Goal: Complete application form: Complete application form

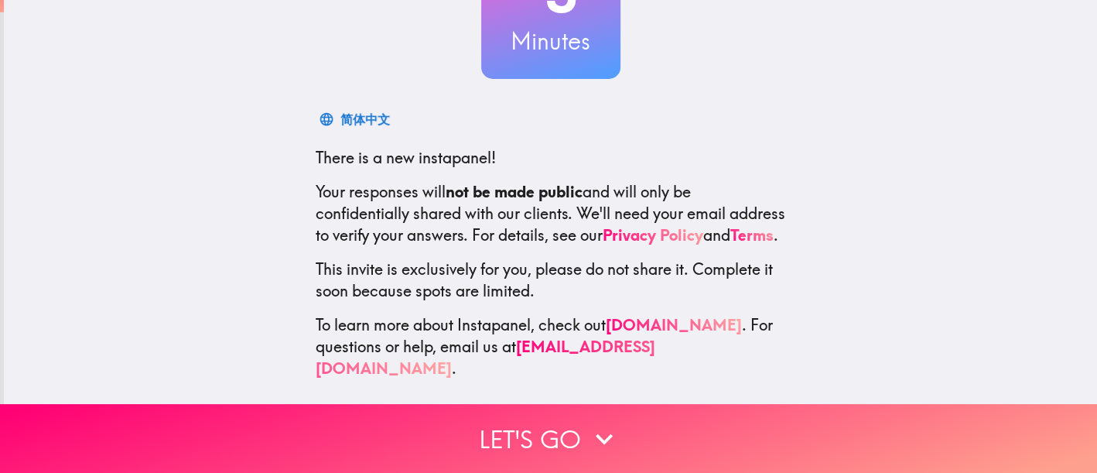
scroll to position [172, 0]
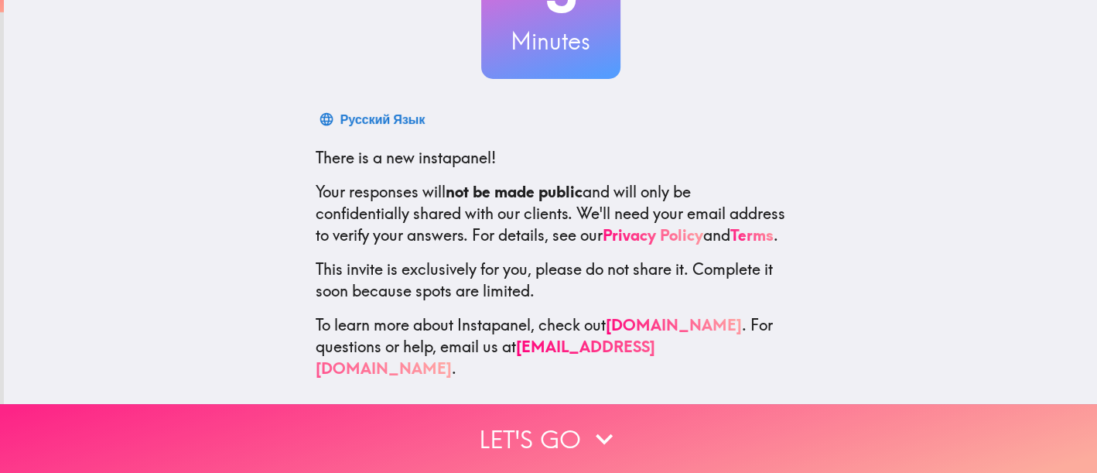
click at [601, 422] on icon "button" at bounding box center [604, 439] width 34 height 34
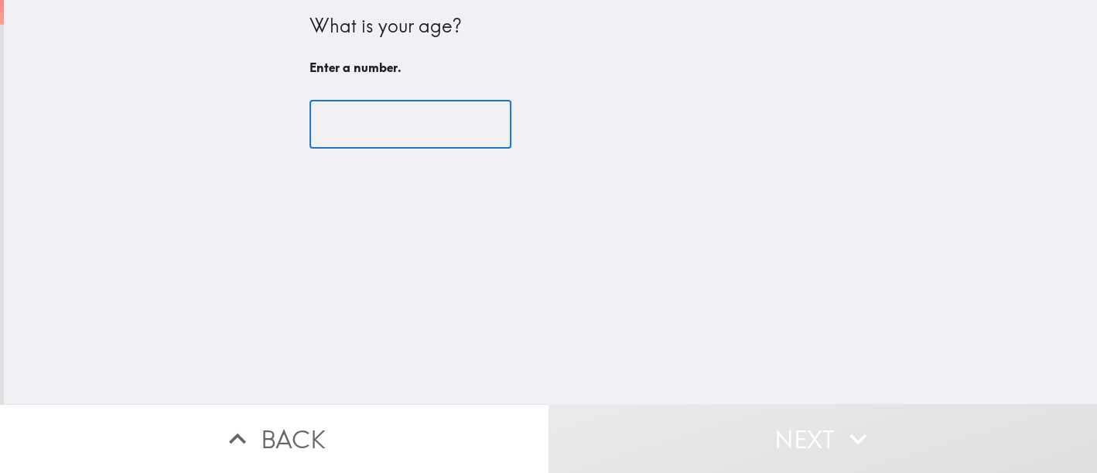
click at [412, 128] on input "number" at bounding box center [410, 125] width 202 height 48
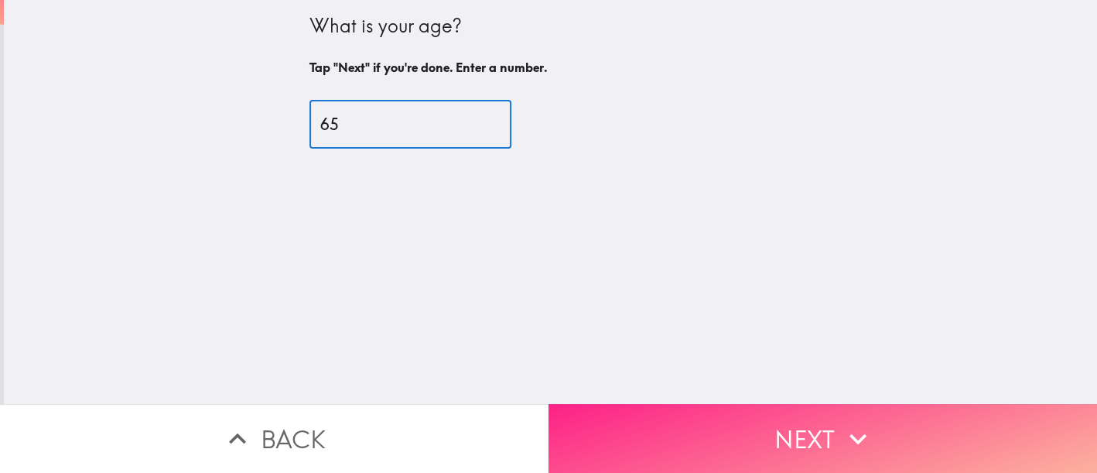
type input "65"
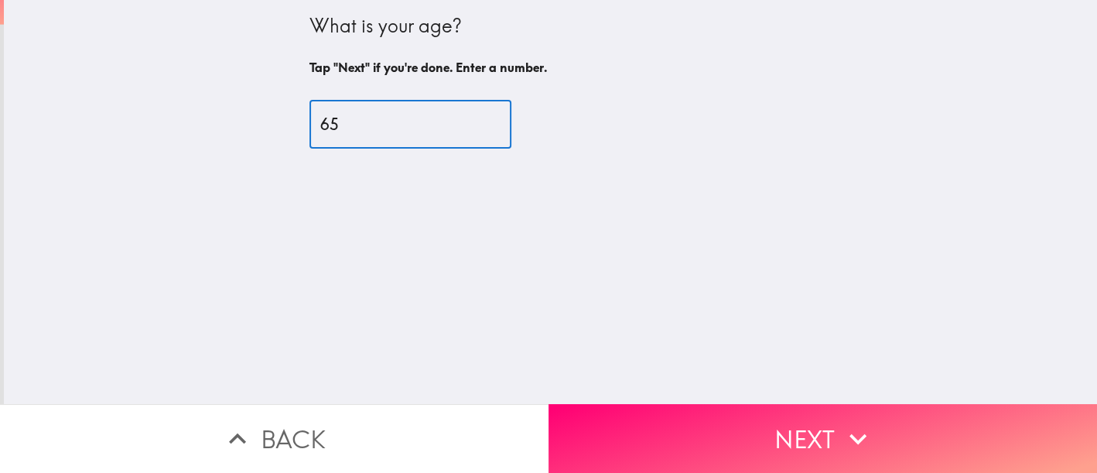
click at [802, 418] on button "Next" at bounding box center [822, 438] width 548 height 69
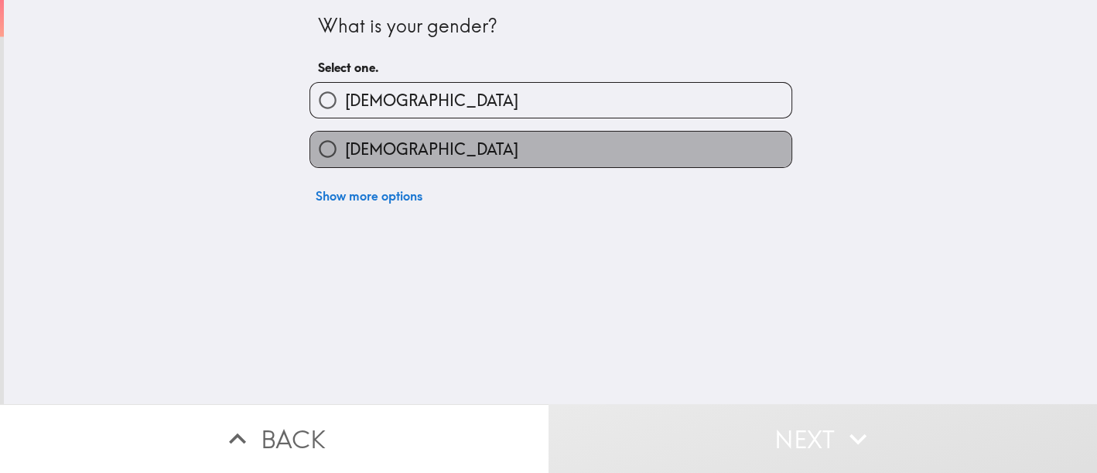
click at [596, 163] on label "[DEMOGRAPHIC_DATA]" at bounding box center [550, 149] width 481 height 35
click at [345, 163] on input "[DEMOGRAPHIC_DATA]" at bounding box center [327, 149] width 35 height 35
radio input "true"
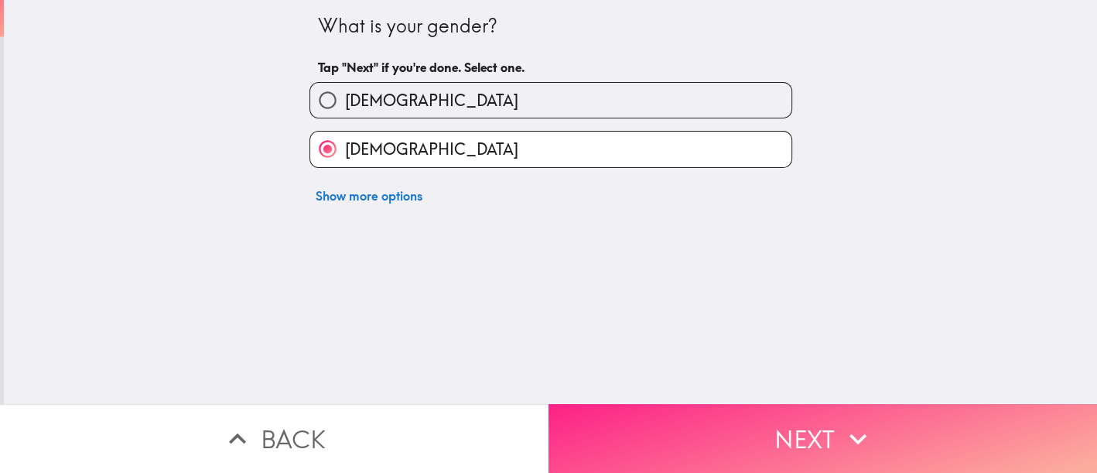
click at [801, 416] on button "Next" at bounding box center [822, 438] width 548 height 69
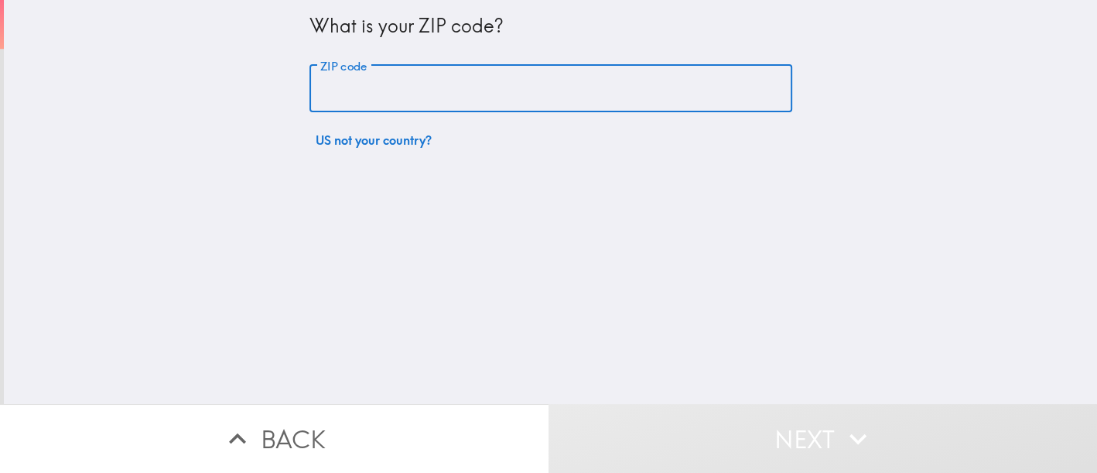
click at [644, 90] on input "ZIP code" at bounding box center [550, 89] width 483 height 48
type input "52237"
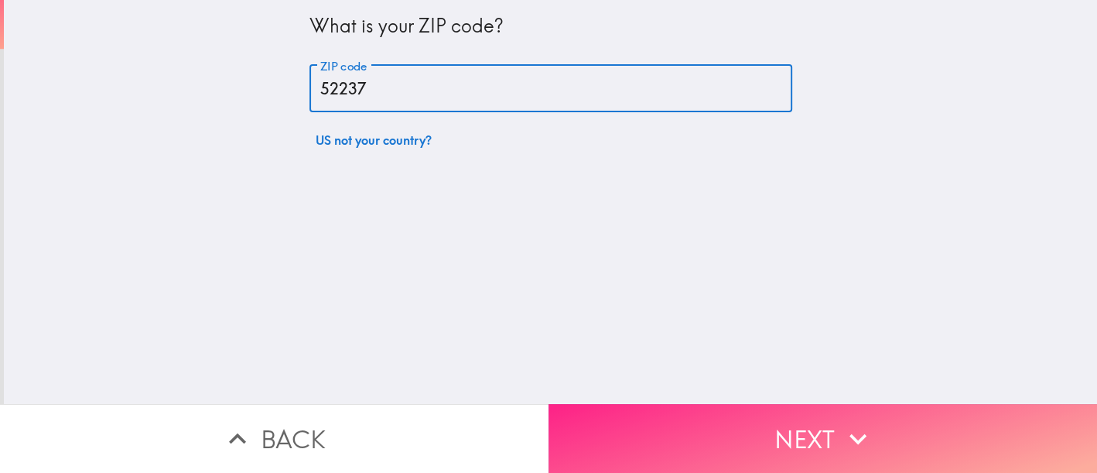
click at [811, 432] on button "Next" at bounding box center [822, 438] width 548 height 69
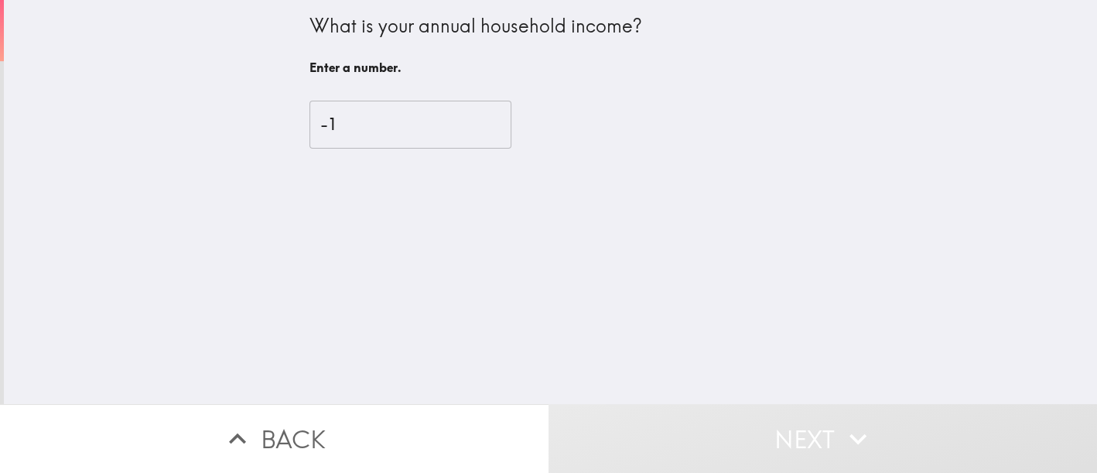
click at [473, 132] on input "-1" at bounding box center [410, 125] width 202 height 48
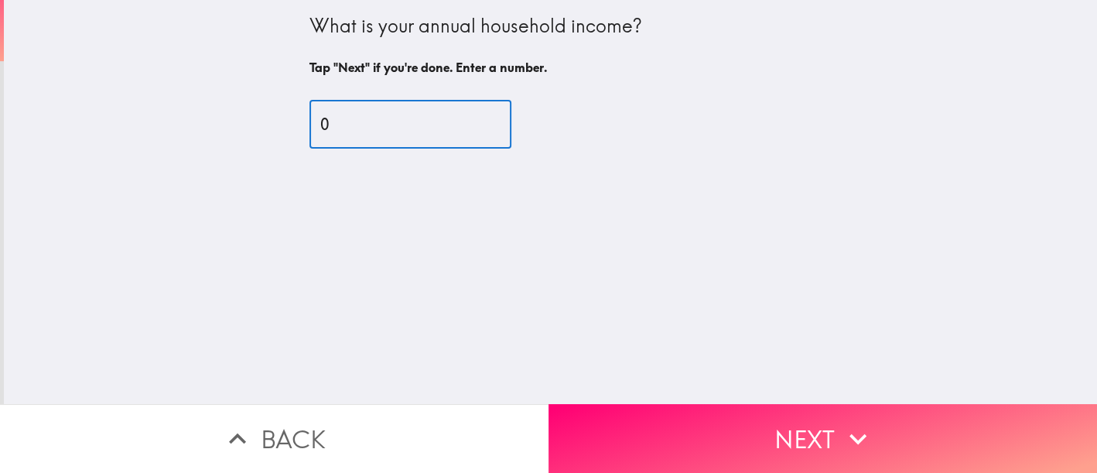
click at [470, 119] on input "0" at bounding box center [410, 125] width 202 height 48
type input "0"
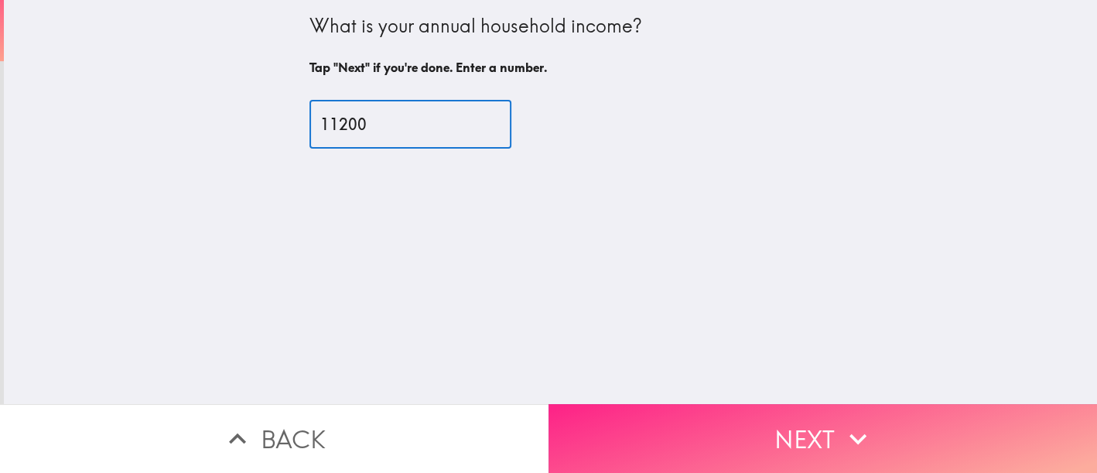
type input "11200"
click at [755, 404] on button "Next" at bounding box center [822, 438] width 548 height 69
